Goal: Find specific page/section: Find specific page/section

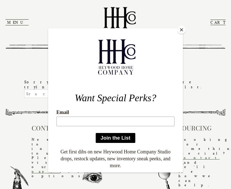
click at [215, 80] on div at bounding box center [115, 94] width 231 height 189
click at [183, 32] on button "Close" at bounding box center [182, 30] width 8 height 8
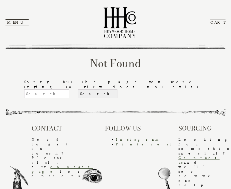
click at [15, 22] on button "Menu" at bounding box center [17, 22] width 23 height 6
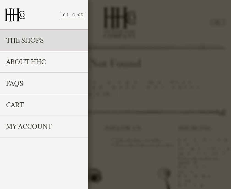
click at [42, 44] on link "The Shops" at bounding box center [44, 40] width 88 height 21
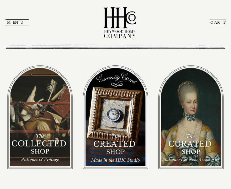
click at [48, 113] on img at bounding box center [40, 117] width 69 height 120
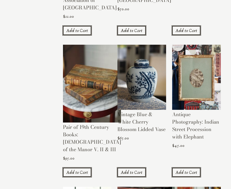
scroll to position [319, 0]
